Goal: Find specific page/section: Find specific page/section

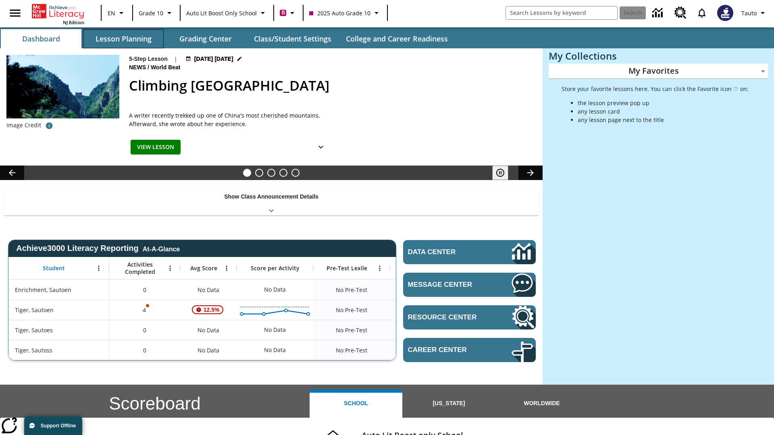
click at [123, 39] on button "Lesson Planning" at bounding box center [123, 38] width 81 height 19
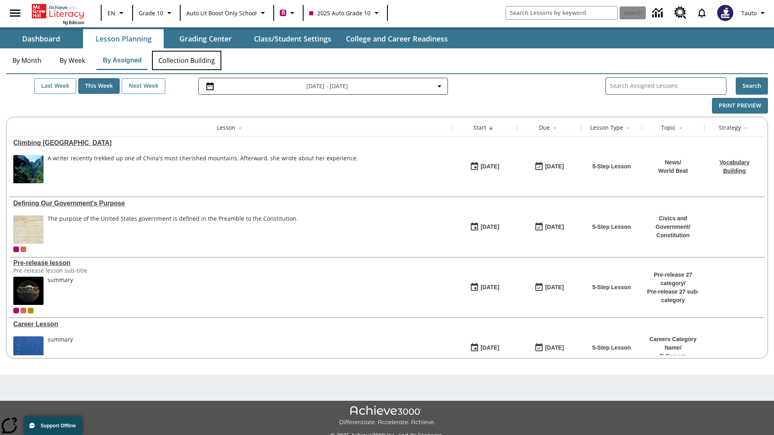
click at [186, 60] on button "Collection Building" at bounding box center [186, 60] width 69 height 19
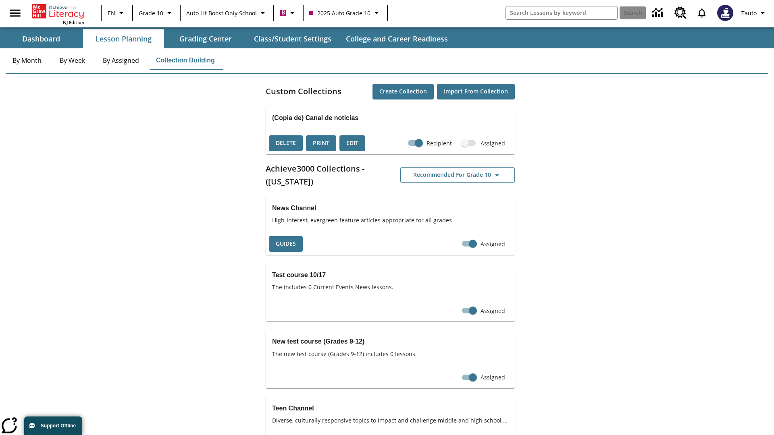
checkbox input "true"
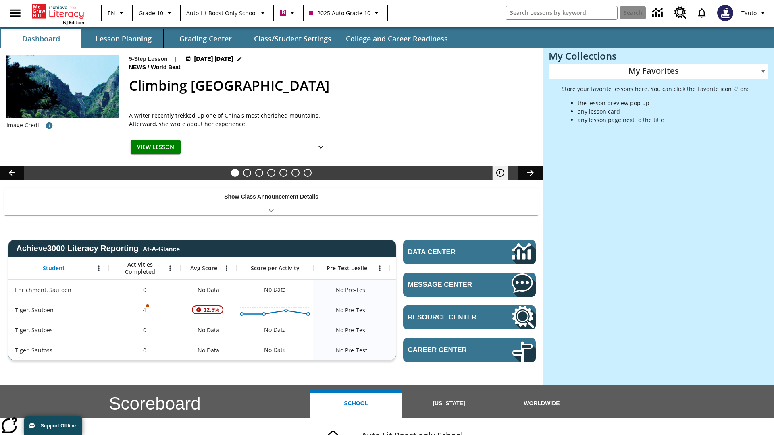
click at [123, 39] on button "Lesson Planning" at bounding box center [123, 38] width 81 height 19
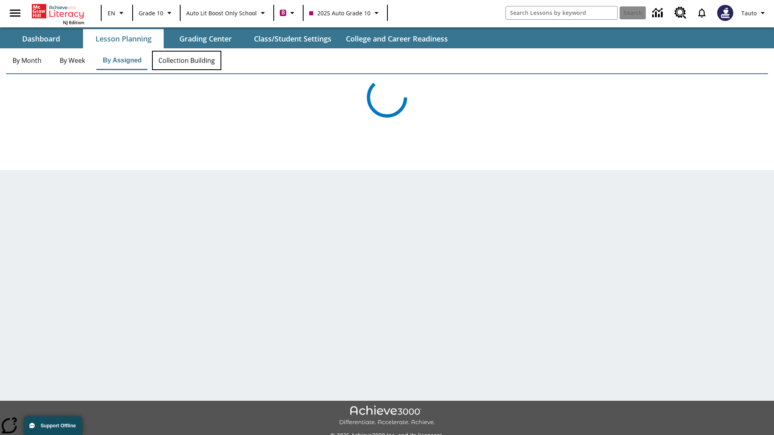
click at [186, 60] on button "Collection Building" at bounding box center [186, 60] width 69 height 19
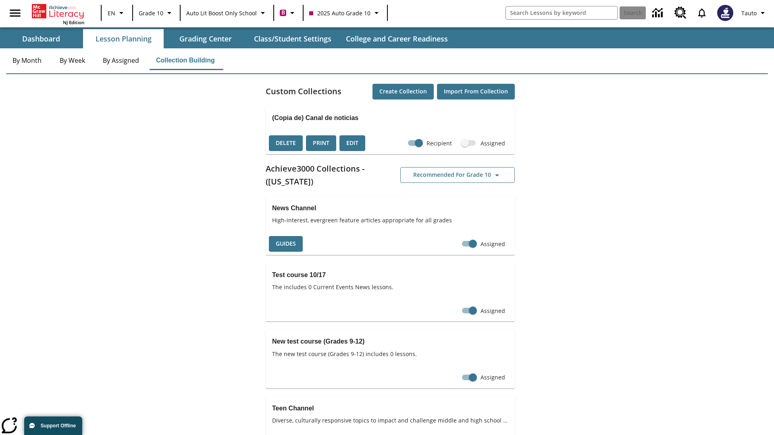
checkbox input "false"
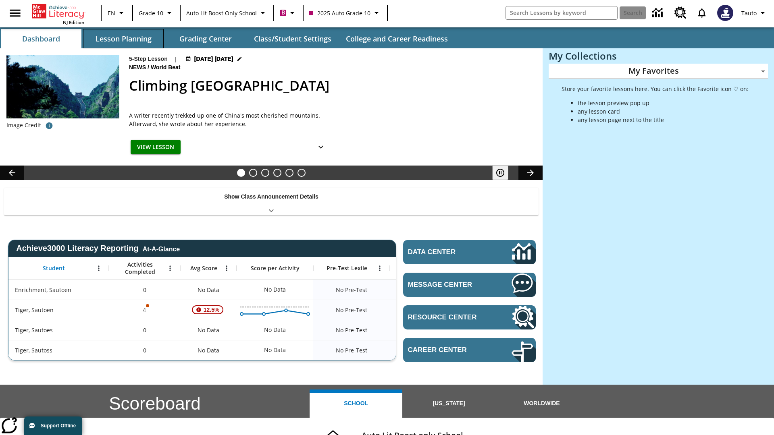
click at [123, 39] on button "Lesson Planning" at bounding box center [123, 38] width 81 height 19
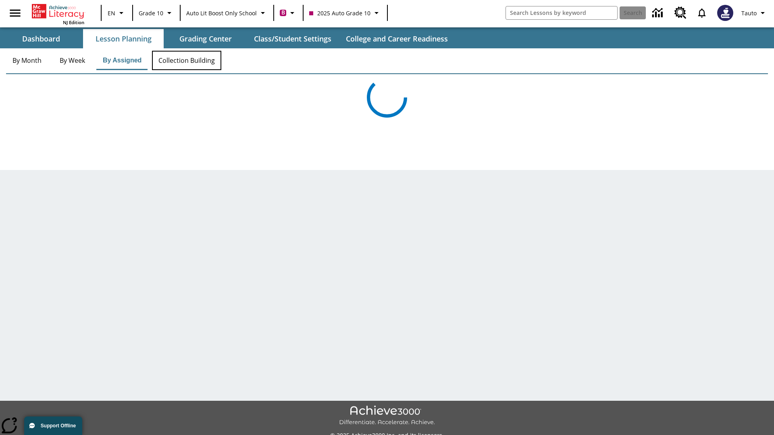
click at [186, 60] on button "Collection Building" at bounding box center [186, 60] width 69 height 19
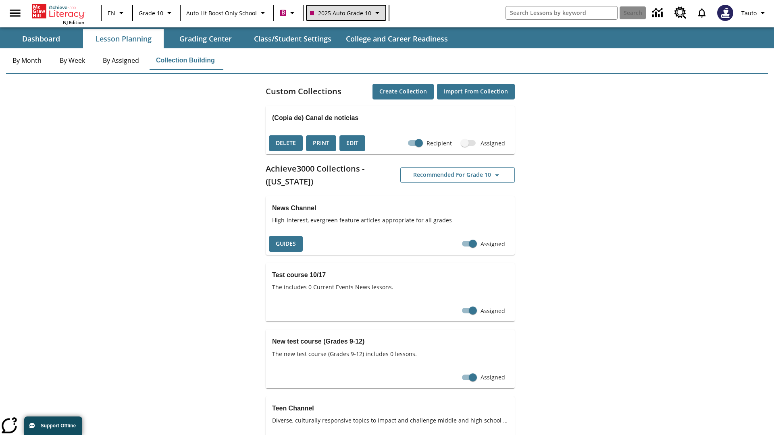
click at [345, 13] on span "2025 Auto Grade 10" at bounding box center [340, 13] width 61 height 8
